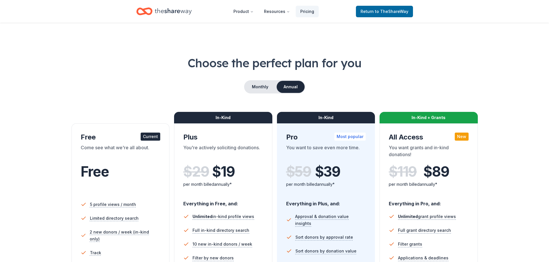
click at [183, 11] on icon "Home" at bounding box center [173, 11] width 37 height 12
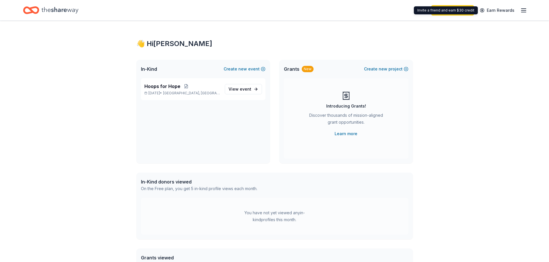
click at [525, 13] on icon "button" at bounding box center [523, 10] width 7 height 7
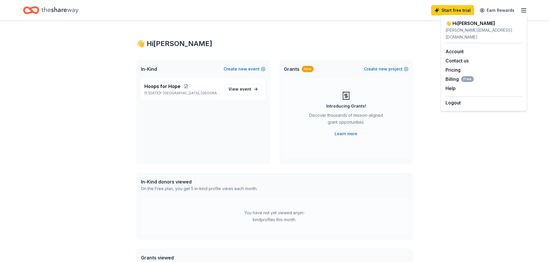
click at [282, 45] on div "👋 Hi Rachel" at bounding box center [274, 43] width 277 height 9
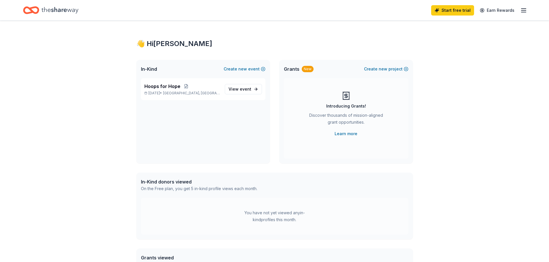
click at [527, 14] on div "Start free trial Earn Rewards" at bounding box center [479, 10] width 96 height 14
click at [523, 9] on icon "button" at bounding box center [523, 10] width 7 height 7
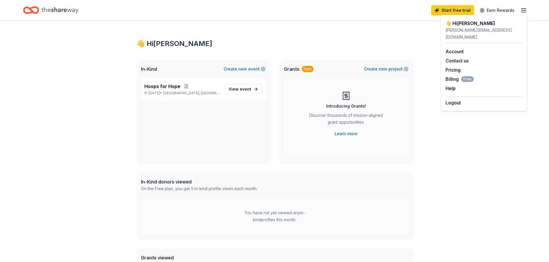
click at [447, 132] on div "👋 Hi Rachel In-Kind Create new event Hoops for Hope Sep 04, 2025 • Springfield,…" at bounding box center [274, 183] width 549 height 325
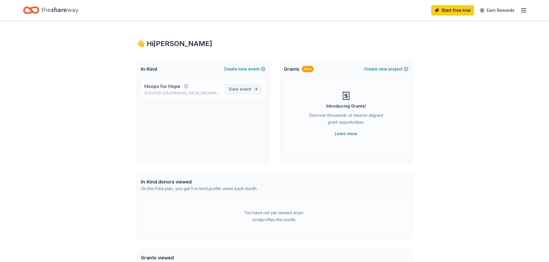
click at [236, 90] on span "View event" at bounding box center [239, 89] width 23 height 7
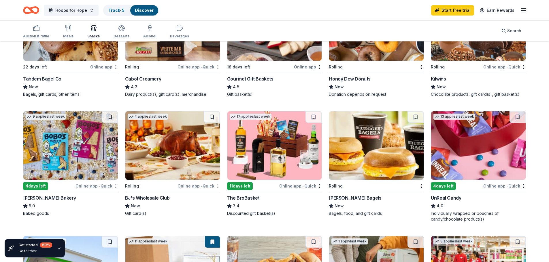
scroll to position [129, 0]
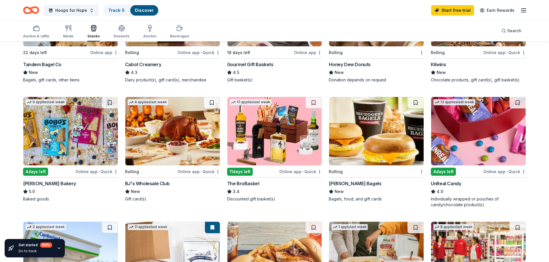
click at [173, 150] on img at bounding box center [172, 131] width 95 height 69
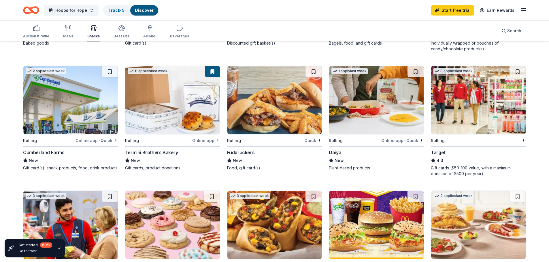
scroll to position [285, 0]
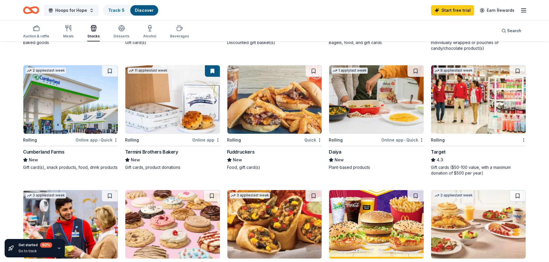
click at [469, 123] on img at bounding box center [478, 99] width 95 height 69
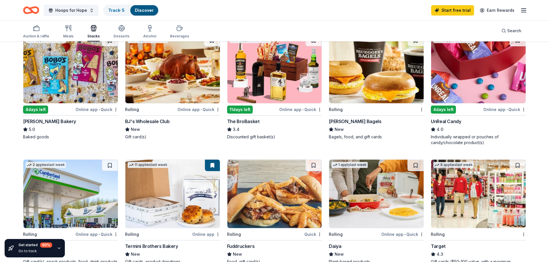
scroll to position [190, 0]
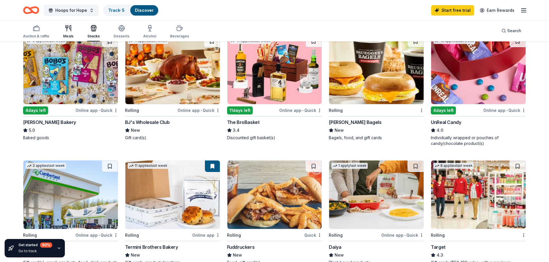
click at [70, 31] on icon "button" at bounding box center [68, 28] width 7 height 7
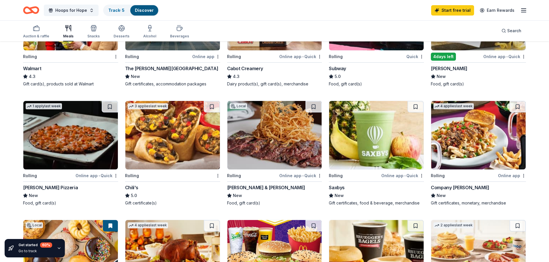
scroll to position [250, 0]
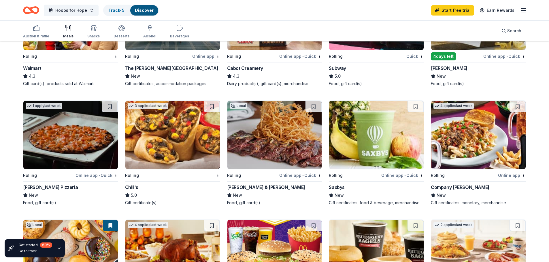
click at [369, 146] on img at bounding box center [376, 135] width 95 height 69
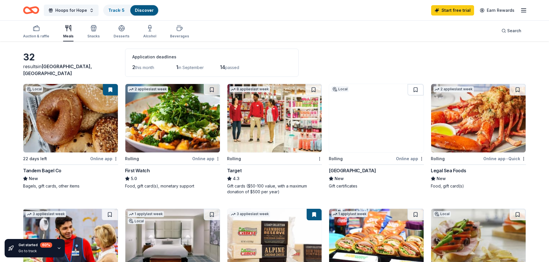
scroll to position [0, 0]
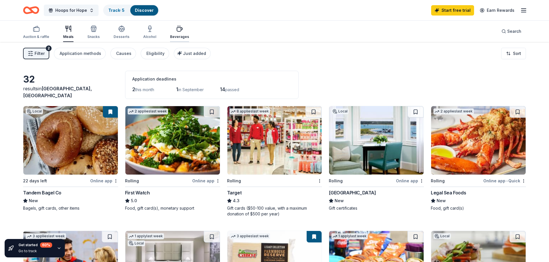
click at [175, 35] on div "Beverages" at bounding box center [179, 37] width 19 height 5
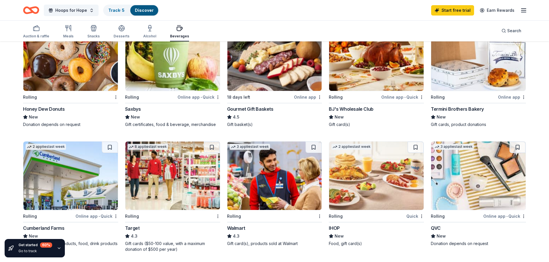
scroll to position [84, 0]
click at [267, 187] on img at bounding box center [274, 175] width 95 height 69
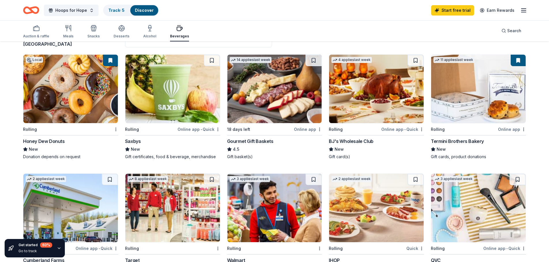
scroll to position [0, 0]
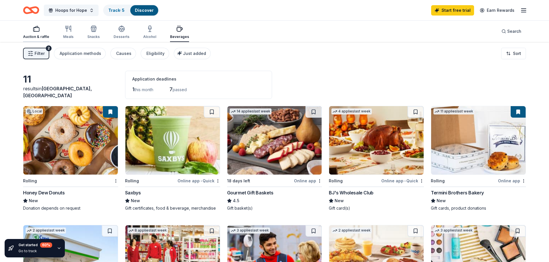
click at [40, 38] on div "Auction & raffle" at bounding box center [36, 37] width 26 height 5
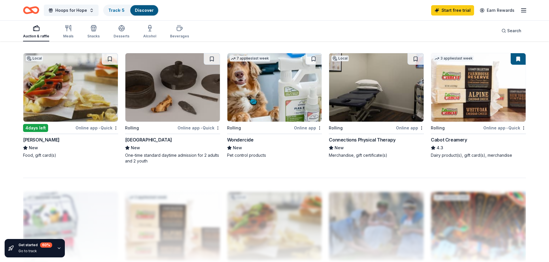
scroll to position [430, 0]
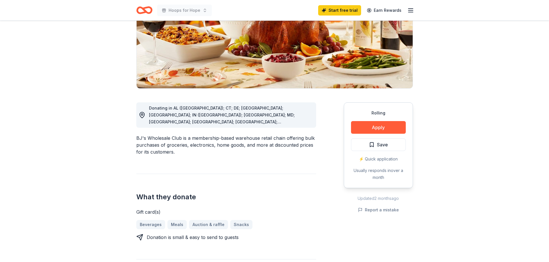
scroll to position [87, 0]
click at [392, 129] on button "Apply" at bounding box center [378, 127] width 55 height 13
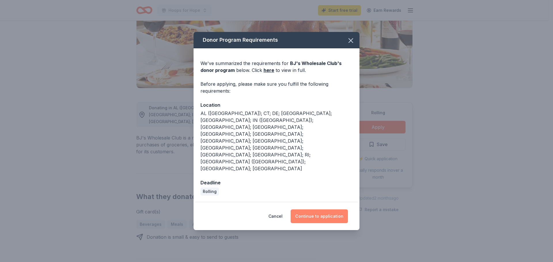
click at [323, 210] on button "Continue to application" at bounding box center [319, 217] width 57 height 14
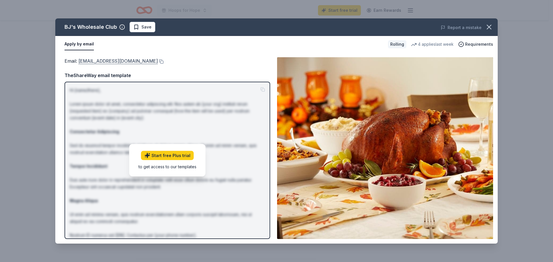
click at [82, 64] on link "community@bjs.com" at bounding box center [118, 60] width 80 height 7
click at [165, 53] on div "Email : community@bjs.com Email : community@bjs.com TheShareWay email template …" at bounding box center [276, 148] width 443 height 191
click at [158, 61] on button at bounding box center [161, 61] width 6 height 5
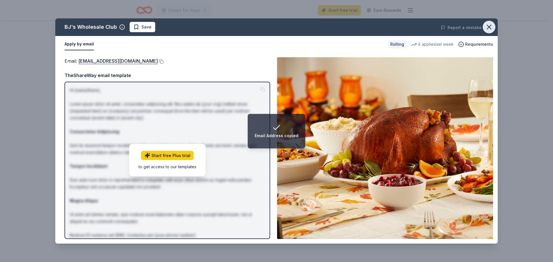
click at [486, 31] on icon "button" at bounding box center [489, 27] width 8 height 8
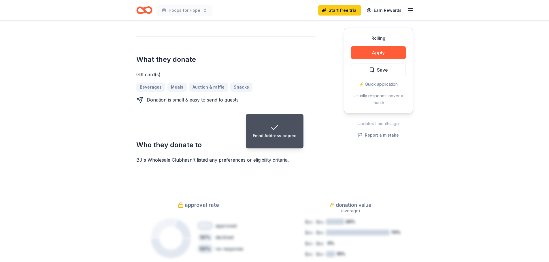
scroll to position [193, 0]
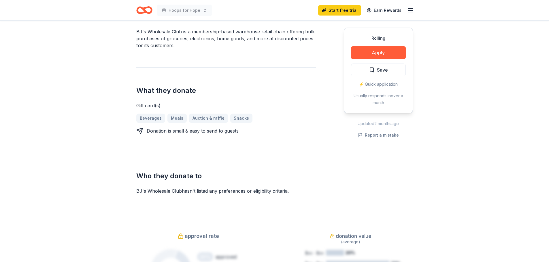
drag, startPoint x: 293, startPoint y: 186, endPoint x: 156, endPoint y: 105, distance: 159.5
click at [156, 105] on div "Donating in AL (Madison); CT; DE; FL; GA; IN (Noblesville); MA; MD; ME; MI; NC;…" at bounding box center [226, 88] width 180 height 213
drag, startPoint x: 284, startPoint y: 183, endPoint x: 212, endPoint y: 158, distance: 75.9
click at [212, 158] on div "Who they donate to BJ's Wholesale Club hasn ' t listed any preferences or eligi…" at bounding box center [226, 174] width 180 height 42
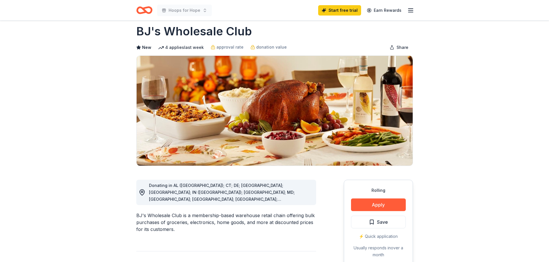
scroll to position [0, 0]
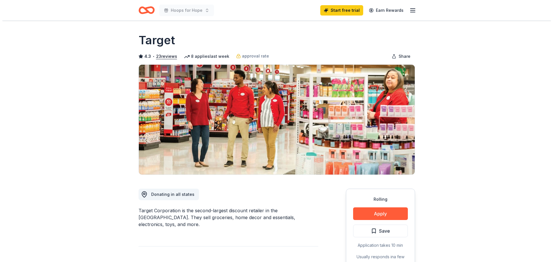
scroll to position [102, 0]
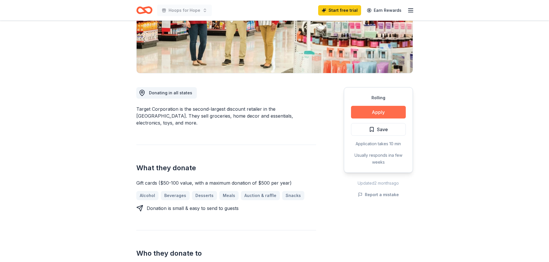
click at [383, 112] on button "Apply" at bounding box center [378, 112] width 55 height 13
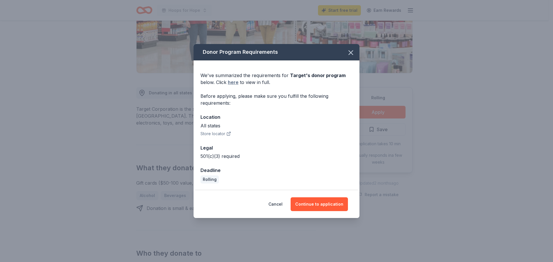
click at [237, 82] on link "here" at bounding box center [233, 82] width 11 height 7
click at [307, 206] on button "Continue to application" at bounding box center [319, 205] width 57 height 14
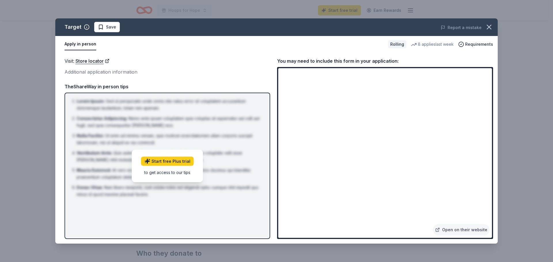
click at [79, 44] on button "Apply in person" at bounding box center [81, 44] width 32 height 12
